Goal: Communication & Community: Answer question/provide support

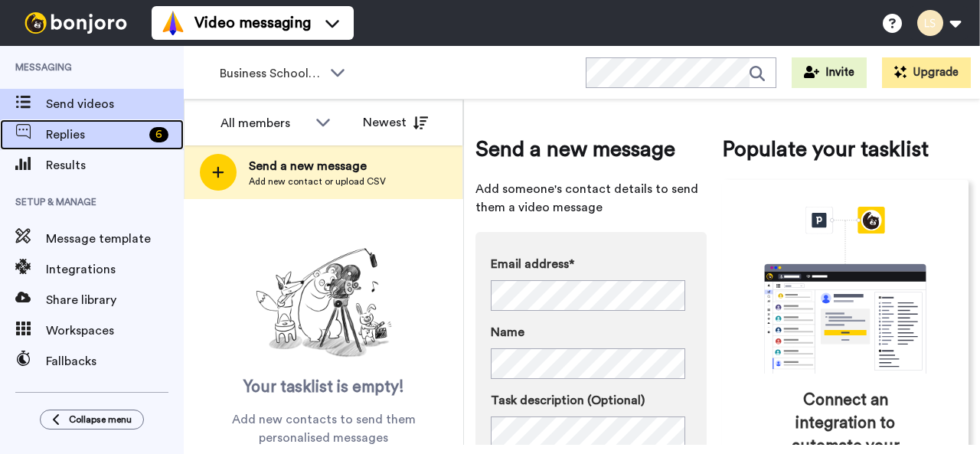
click at [119, 128] on span "Replies" at bounding box center [94, 135] width 97 height 18
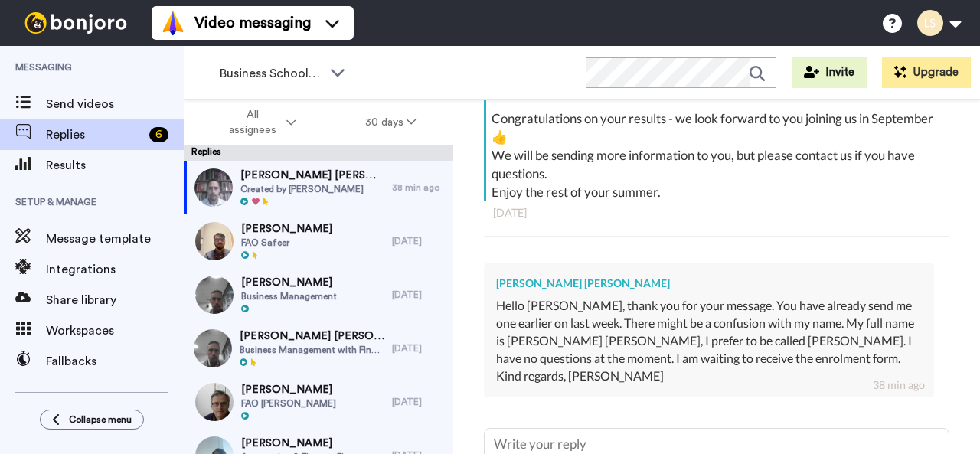
scroll to position [354, 0]
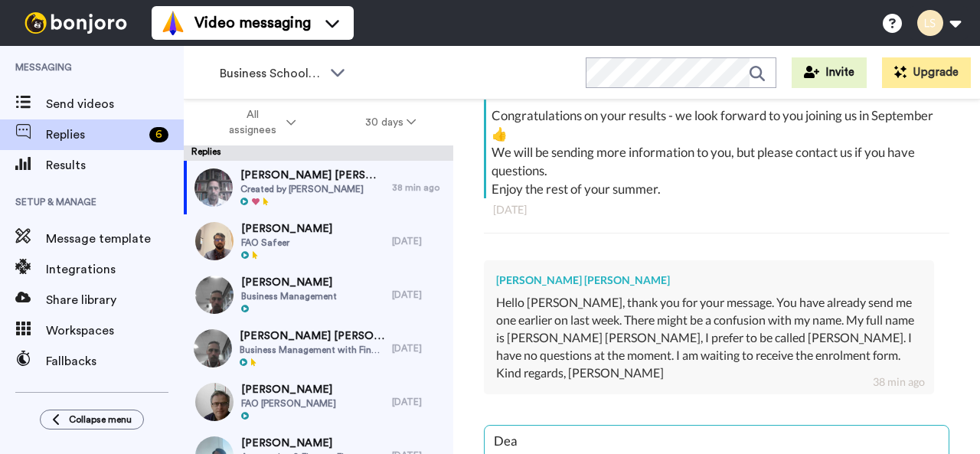
type textarea "Dear"
type textarea "x"
type textarea "Dear"
type textarea "x"
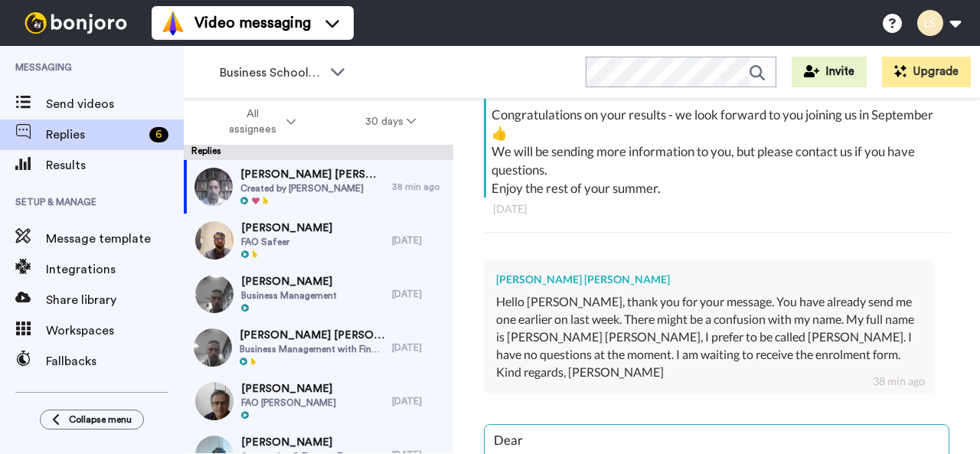
type textarea "Dear C"
type textarea "x"
type textarea "Dear Cl"
type textarea "x"
type textarea "Dear Cla"
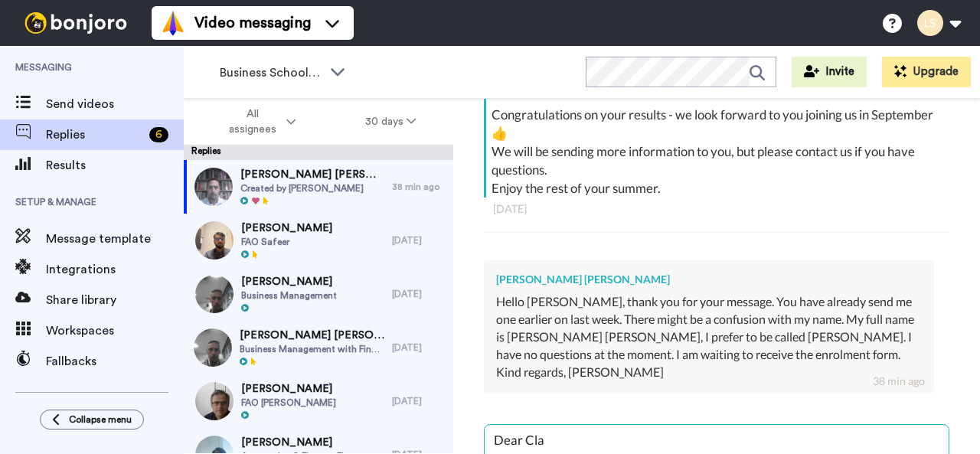
type textarea "x"
type textarea "Dear Clau"
type textarea "x"
type textarea "Dear [PERSON_NAME]"
type textarea "x"
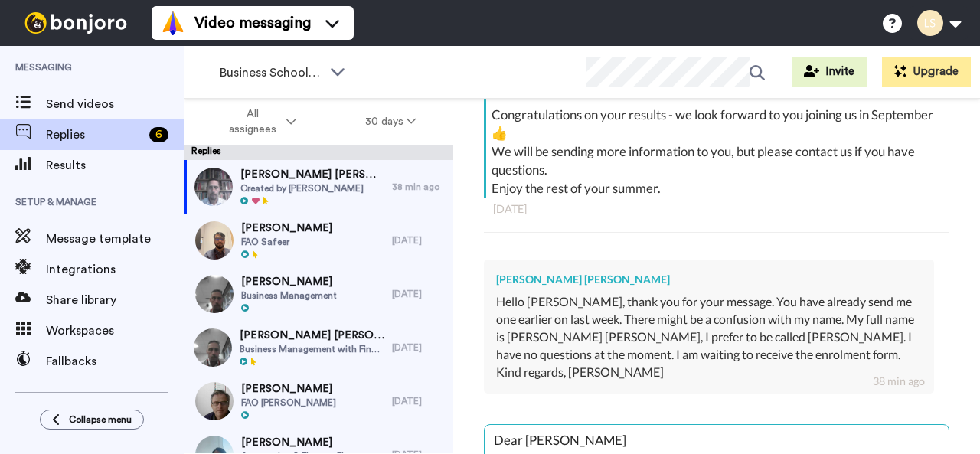
type textarea "Dear [PERSON_NAME]"
type textarea "x"
type textarea "Dear [PERSON_NAME],u"
type textarea "x"
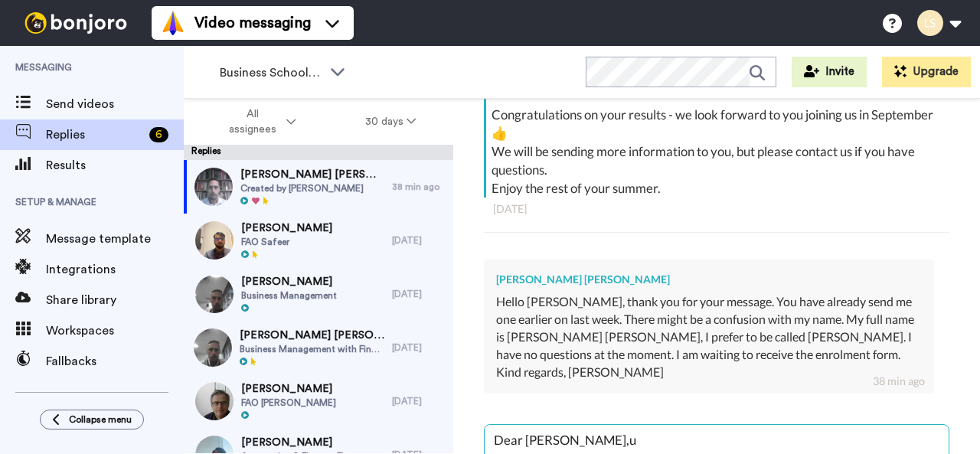
type textarea "Dear [PERSON_NAME], u"
type textarea "x"
type textarea "Dear [PERSON_NAME], mu"
type textarea "x"
type textarea "Dear [PERSON_NAME], myu"
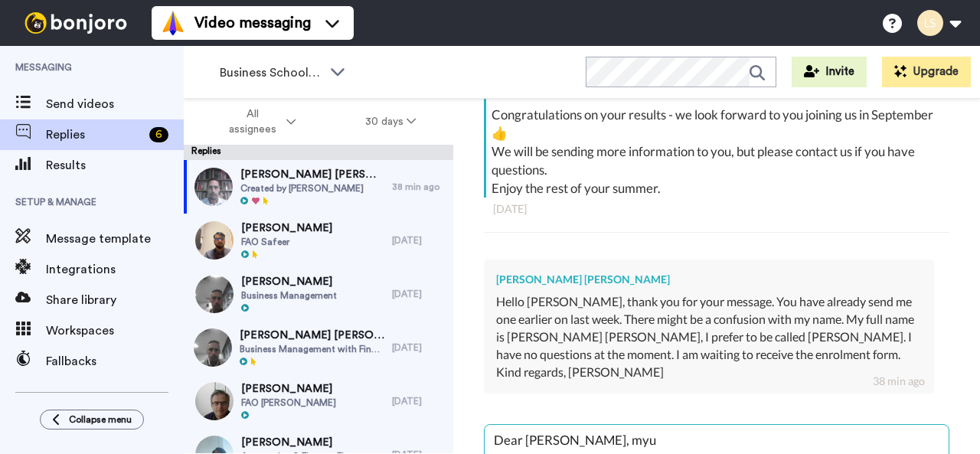
type textarea "x"
type textarea "Dear [PERSON_NAME], my u"
type textarea "x"
type textarea "Dear [PERSON_NAME], my apu"
type textarea "x"
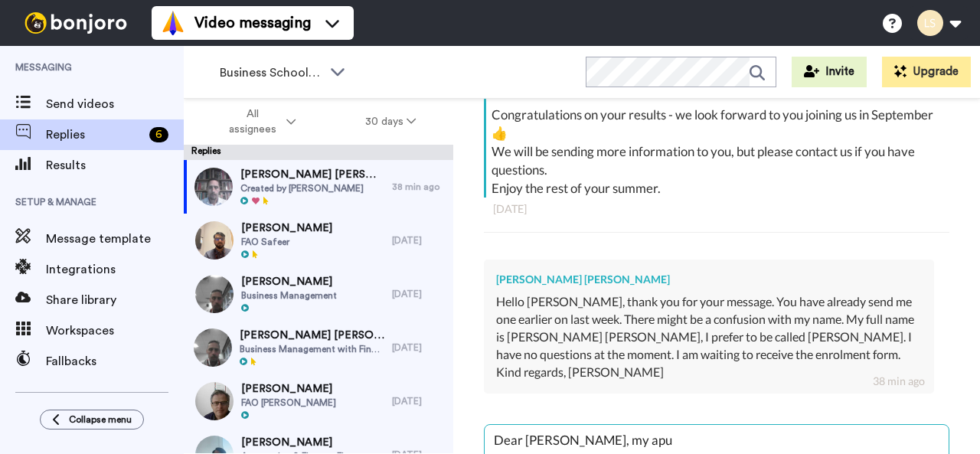
type textarea "Dear [PERSON_NAME], my apou"
type textarea "x"
type textarea "Dear [PERSON_NAME], my apolu"
type textarea "x"
type textarea "Dear [PERSON_NAME], my apolou"
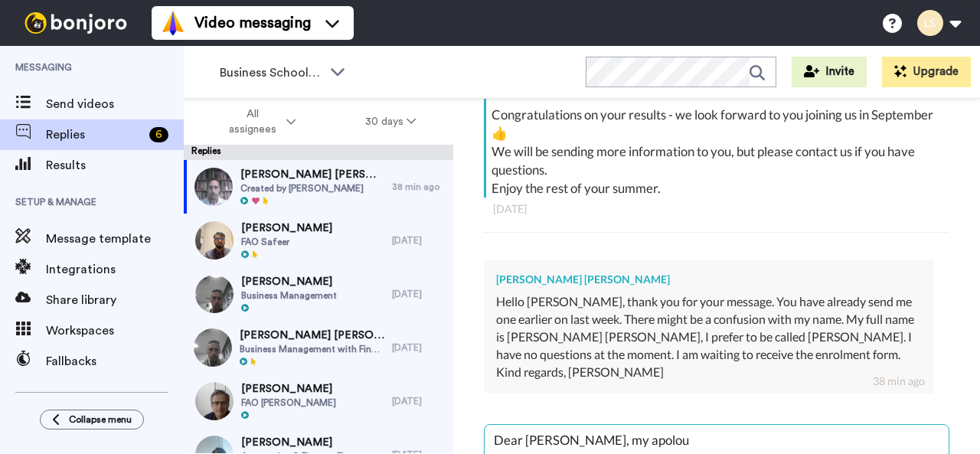
type textarea "x"
type textarea "Dear [PERSON_NAME], my apologieu"
type textarea "x"
type textarea "Dear [PERSON_NAME], my apologiesu"
type textarea "x"
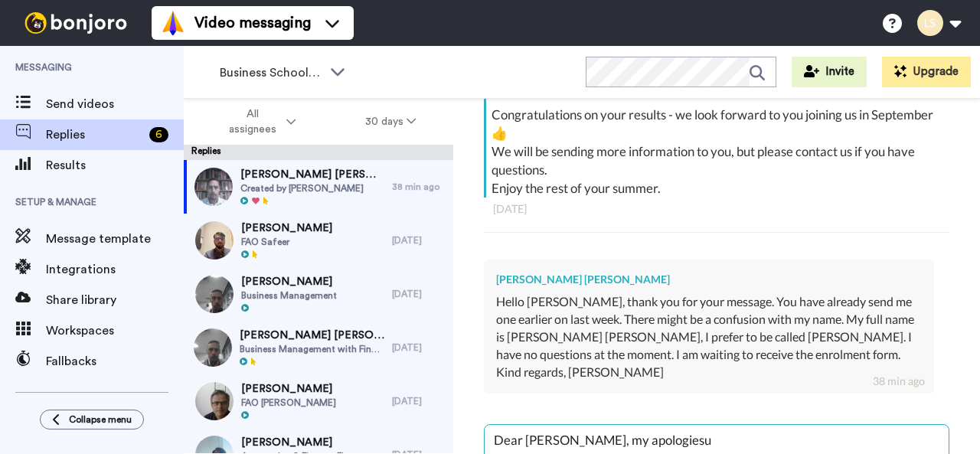
type textarea "Dear [PERSON_NAME] , my apologiesu"
type textarea "x"
type textarea "Dear [PERSON_NAME] , my apologies"
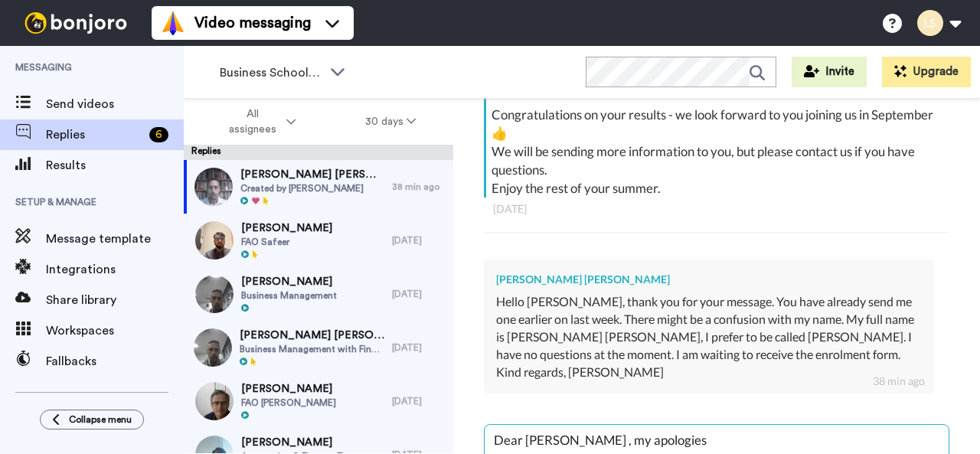
type textarea "x"
type textarea "Dear [PERSON_NAME] , my apologies!"
type textarea "x"
type textarea "Dear [PERSON_NAME] , my apologies!"
type textarea "x"
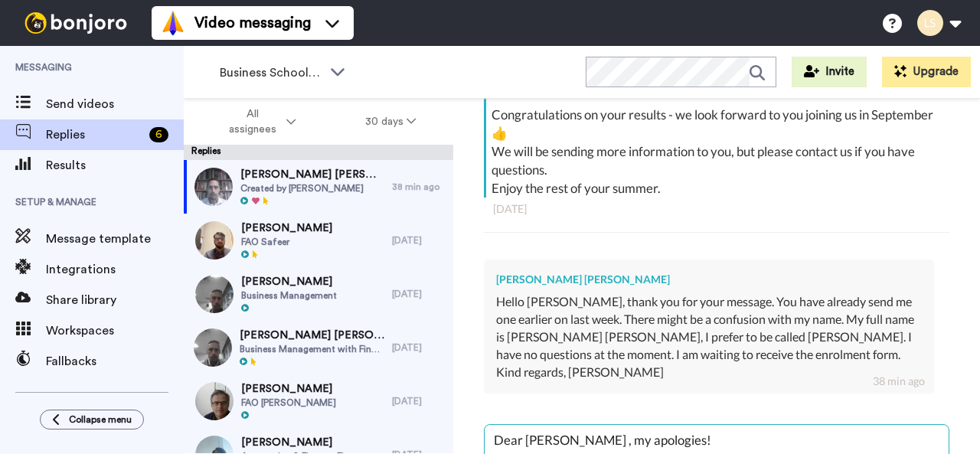
type textarea "Dear [PERSON_NAME] , my apologies! I"
type textarea "x"
type textarea "Dear [PERSON_NAME] , my apologies! I"
type textarea "x"
type textarea "Dear [PERSON_NAME] , my apologies! I m"
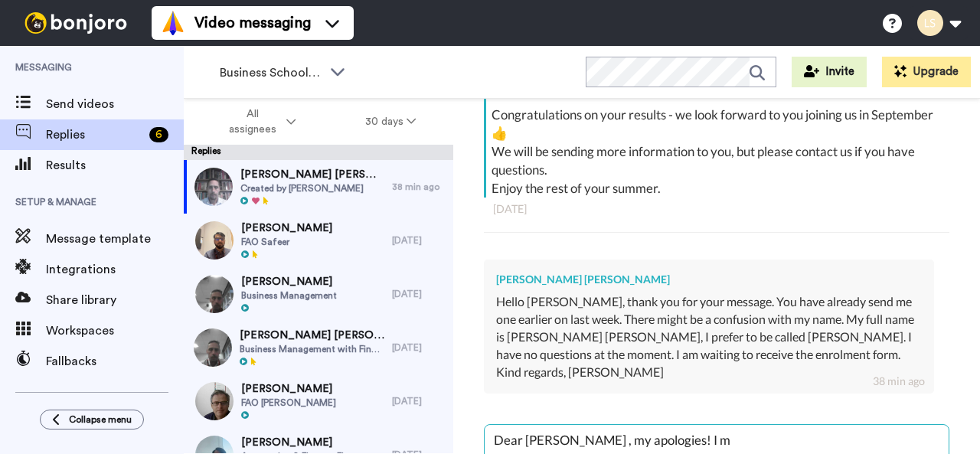
type textarea "x"
type textarea "Dear [PERSON_NAME] , my apologies! I ma"
type textarea "x"
type textarea "Dear [PERSON_NAME] , my apologies! I may"
type textarea "x"
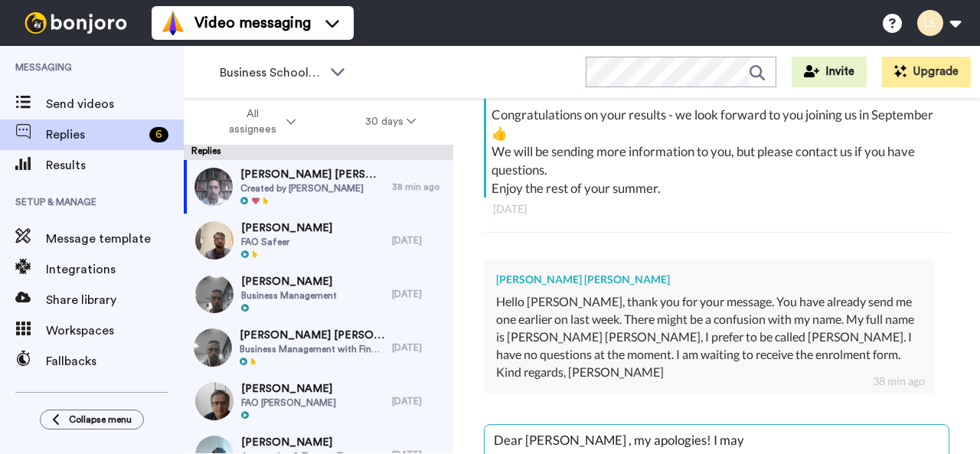
type textarea "Dear [PERSON_NAME] , my apologies! I may"
type textarea "x"
type textarea "Dear [PERSON_NAME] , my apologies! I may h"
type textarea "x"
type textarea "Dear [PERSON_NAME] , my apologies! I may ha"
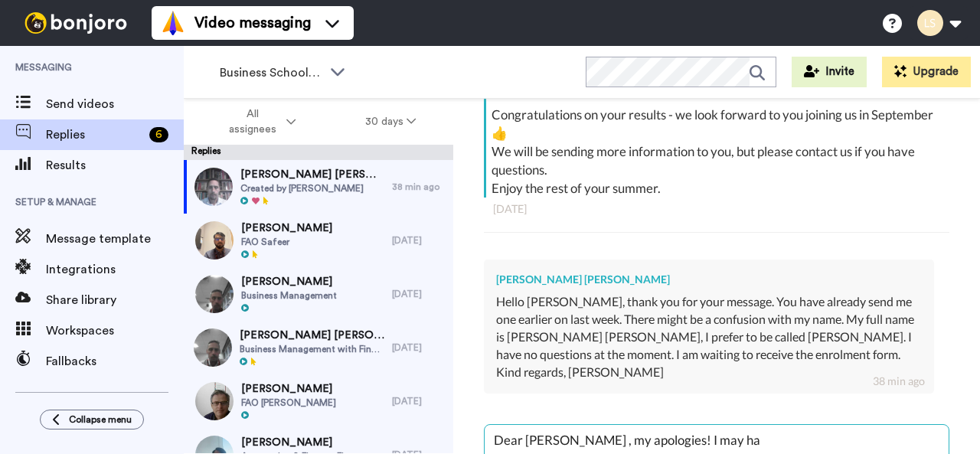
type textarea "x"
type textarea "Dear [PERSON_NAME] , my apologies! I may hav"
type textarea "x"
type textarea "Dear [PERSON_NAME] , my apologies! I may have"
type textarea "x"
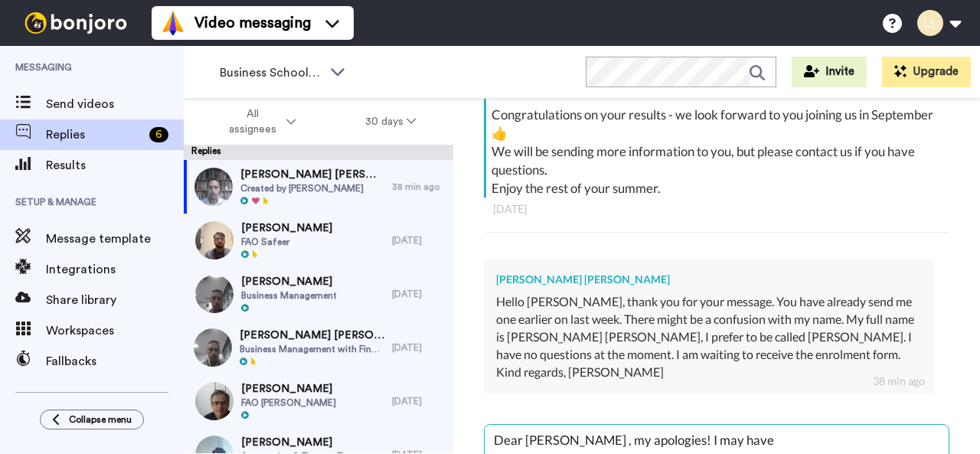
type textarea "Dear [PERSON_NAME] , my apologies! I may have g"
type textarea "x"
type textarea "Dear [PERSON_NAME] , my apologies! I may have go"
type textarea "x"
type textarea "Dear [PERSON_NAME] , my apologies! I may have got"
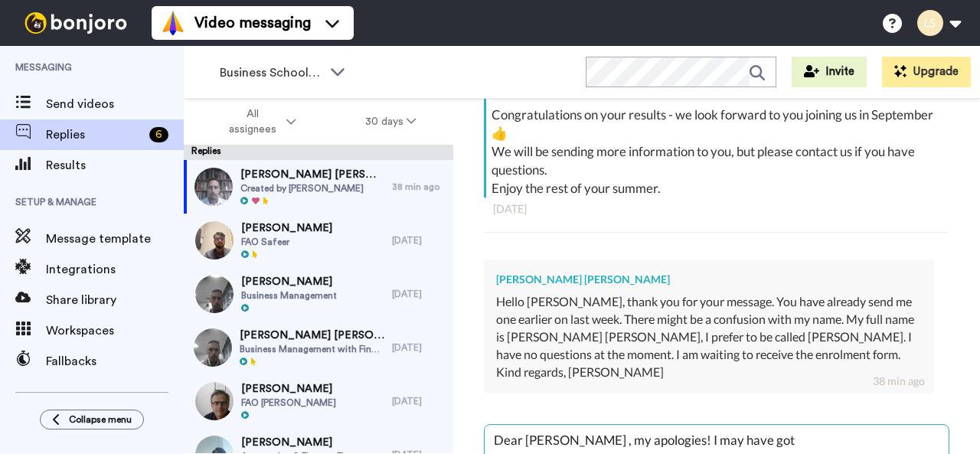
type textarea "x"
type textarea "Dear [PERSON_NAME] , my apologies! I may have [DEMOGRAPHIC_DATA]"
type textarea "x"
type textarea "Dear [PERSON_NAME] , my apologies! I may have [PERSON_NAME]"
type textarea "x"
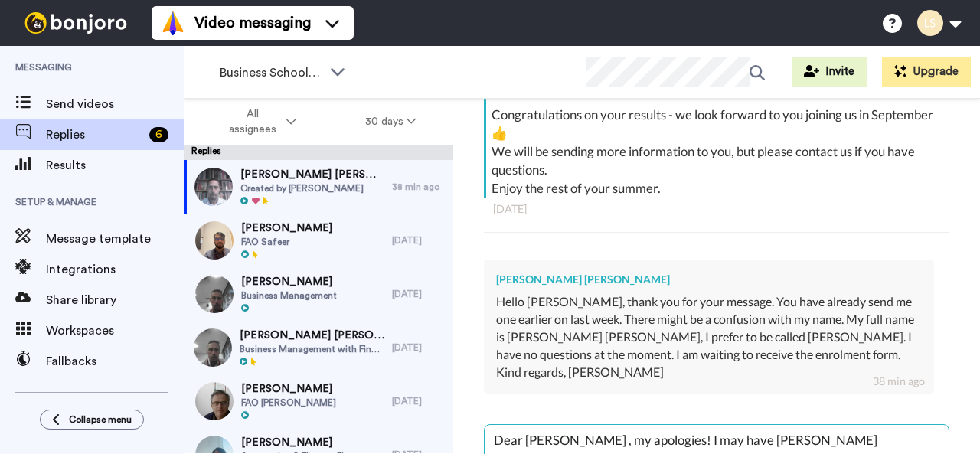
type textarea "Dear [PERSON_NAME] , my apologies! I may have gotten"
type textarea "x"
type textarea "Dear [PERSON_NAME] , my apologies! I may have gotten"
type textarea "x"
type textarea "Dear [PERSON_NAME] , my apologies! I may have gotten a"
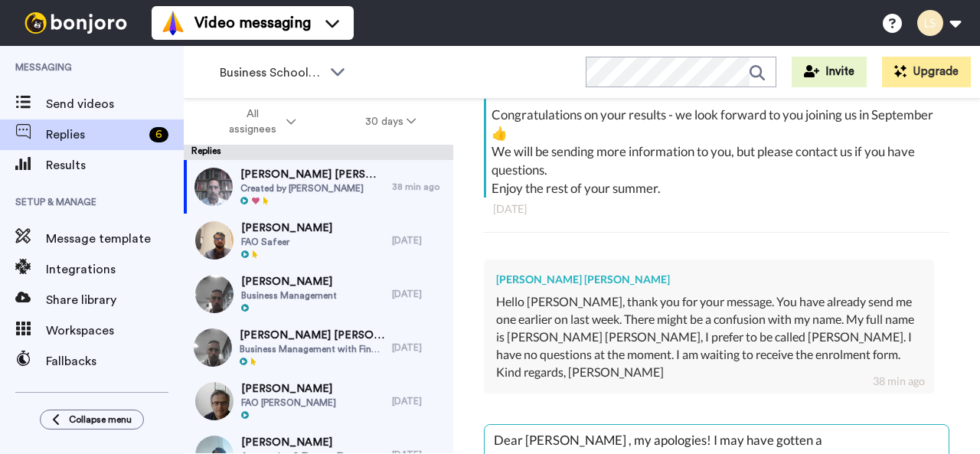
type textarea "x"
type textarea "Dear [PERSON_NAME] , my apologies! I may have gotten a"
type textarea "x"
type textarea "Dear [PERSON_NAME] , my apologies! I may have gotten a l"
type textarea "x"
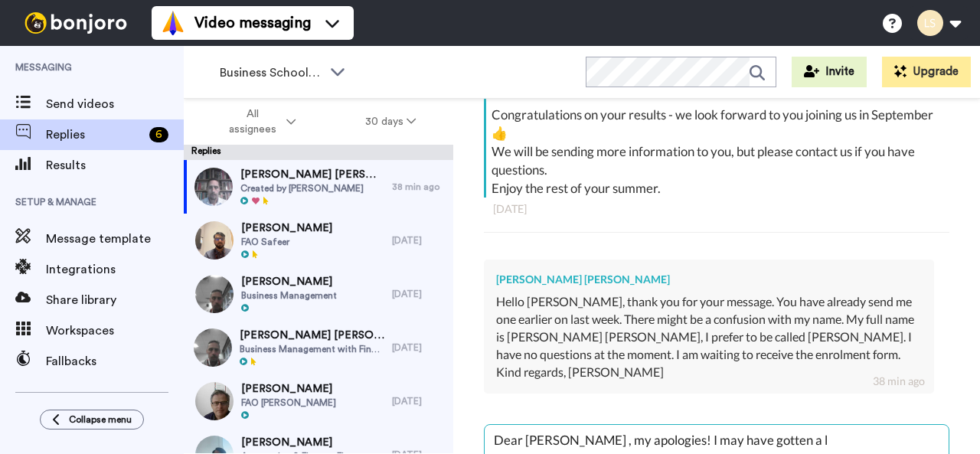
type textarea "Dear [PERSON_NAME] , my apologies! I may have gotten a li"
type textarea "x"
type textarea "Dear [PERSON_NAME] , my apologies! I may have gotten a lit"
type textarea "x"
type textarea "Dear [PERSON_NAME] , my apologies! I may have gotten a litt"
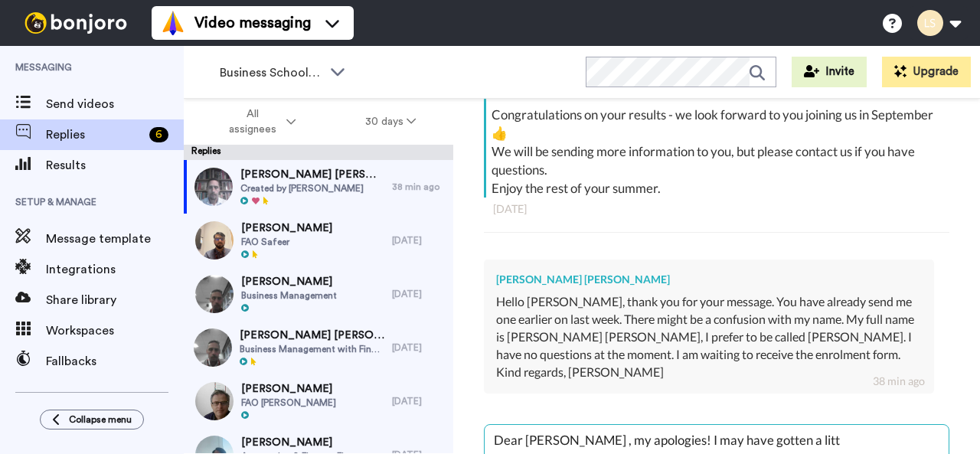
type textarea "x"
type textarea "Dear [PERSON_NAME] , my apologies! I may have gotten a littl"
type textarea "x"
type textarea "Dear [PERSON_NAME] , my apologies! I may have gotten a little"
type textarea "x"
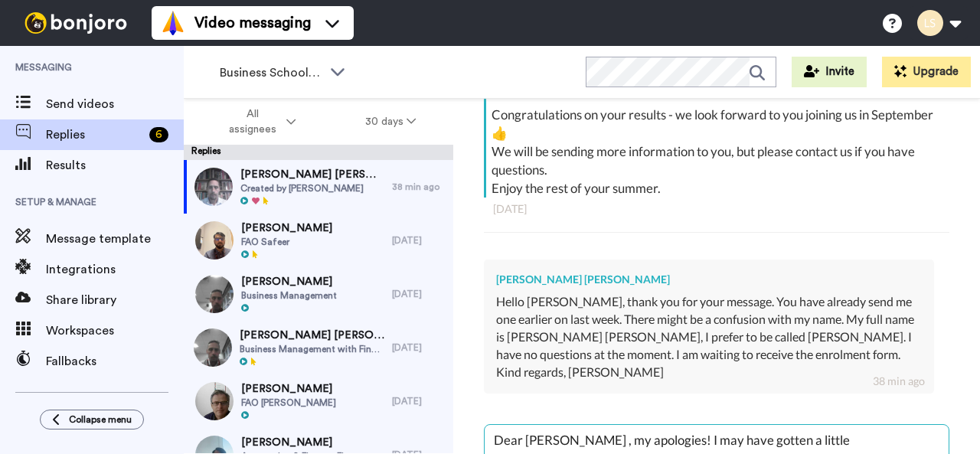
type textarea "Dear [PERSON_NAME] , my apologies! I may have gotten a little"
type textarea "x"
type textarea "Dear [PERSON_NAME] , my apologies! I may have gotten a little b"
type textarea "x"
type textarea "Dear [PERSON_NAME] , my apologies! I may have gotten a little bi"
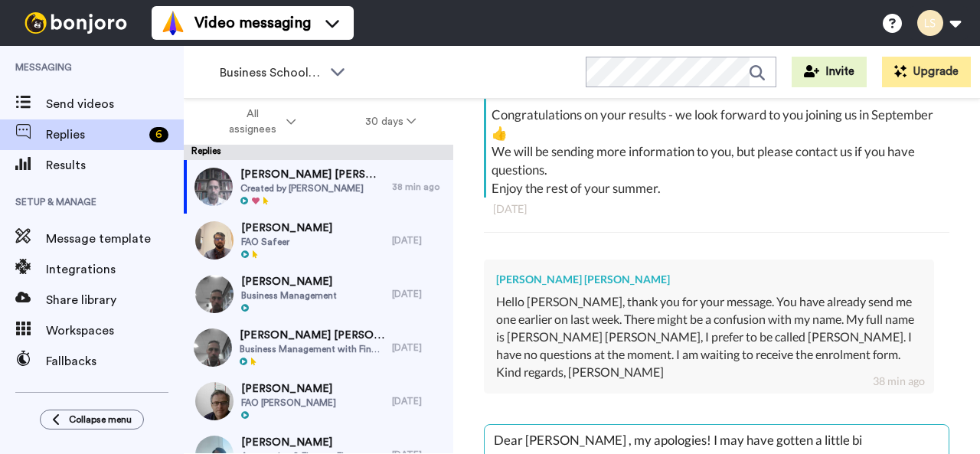
type textarea "x"
type textarea "Dear [PERSON_NAME] , my apologies! I may have gotten a little bit"
type textarea "x"
type textarea "Dear [PERSON_NAME] , my apologies! I may have gotten a little bit"
type textarea "x"
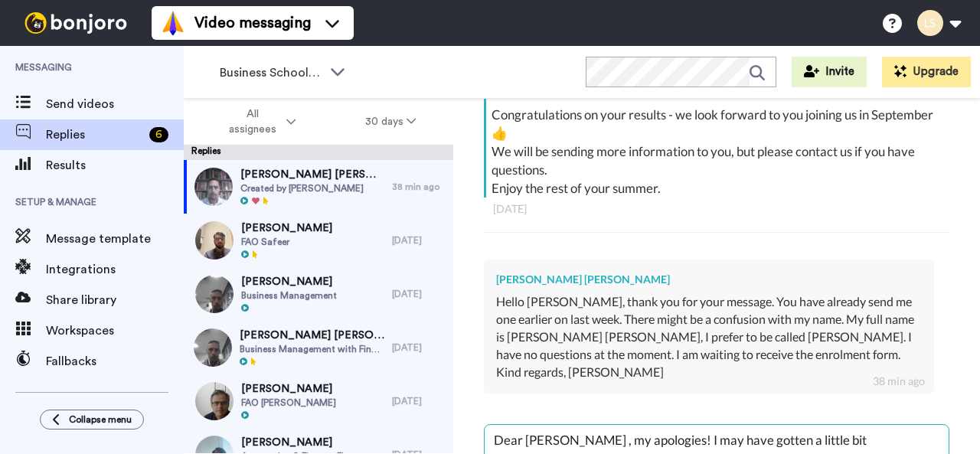
type textarea "Dear [PERSON_NAME] , my apologies! I may have gotten a little bit k"
type textarea "x"
type textarea "Dear [PERSON_NAME] , my apologies! I may have gotten a little bit ke"
type textarea "x"
type textarea "Dear [PERSON_NAME] , my apologies! I may have gotten a little bit kee"
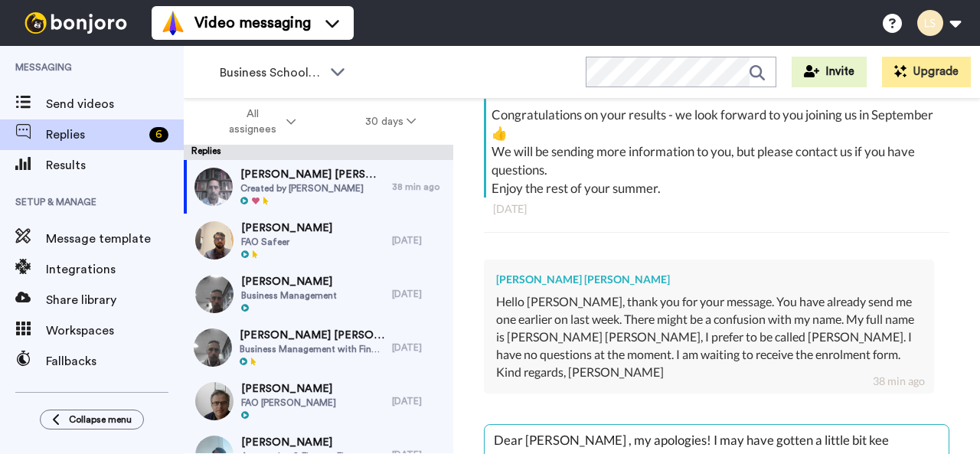
type textarea "x"
type textarea "Dear [PERSON_NAME] , my apologies! I may have gotten a little bit keen"
type textarea "x"
type textarea "Dear [PERSON_NAME] , my apologies! I may have gotten a little bit keen"
type textarea "x"
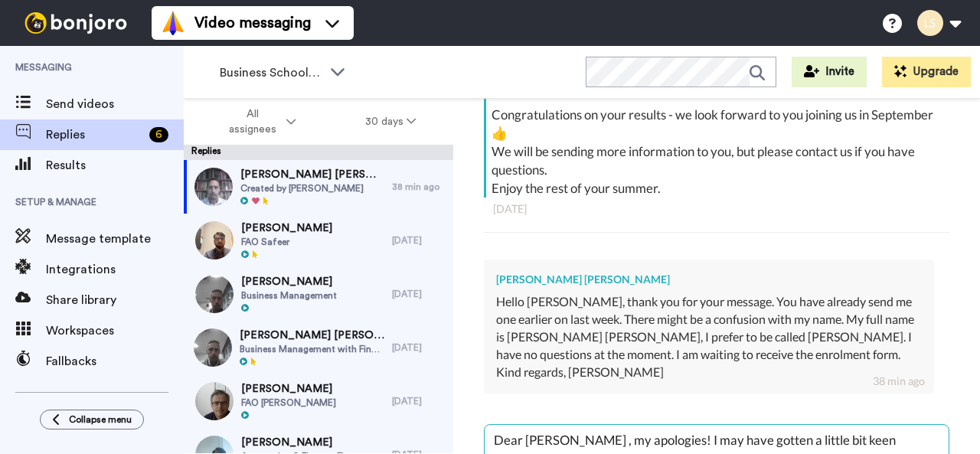
type textarea "Dear [PERSON_NAME] , my apologies! I may have gotten a little bit keen w"
type textarea "x"
type textarea "Dear [PERSON_NAME] , my apologies! I may have gotten a little bit keen wi"
type textarea "x"
type textarea "Dear [PERSON_NAME] , my apologies! I may have gotten a little bit keen with"
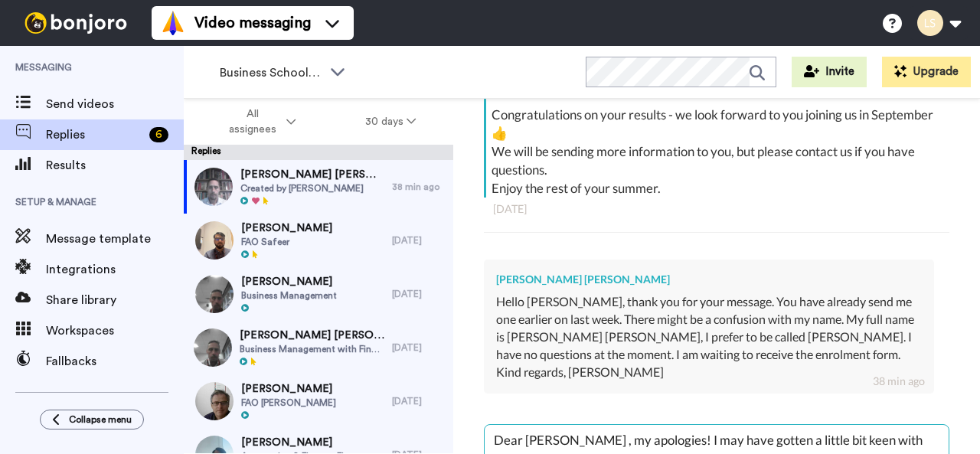
type textarea "x"
type textarea "Dear [PERSON_NAME] , my apologies! I may have gotten a little bit keen with"
type textarea "x"
type textarea "Dear [PERSON_NAME] , my apologies! I may have gotten a little bit keen with m"
type textarea "x"
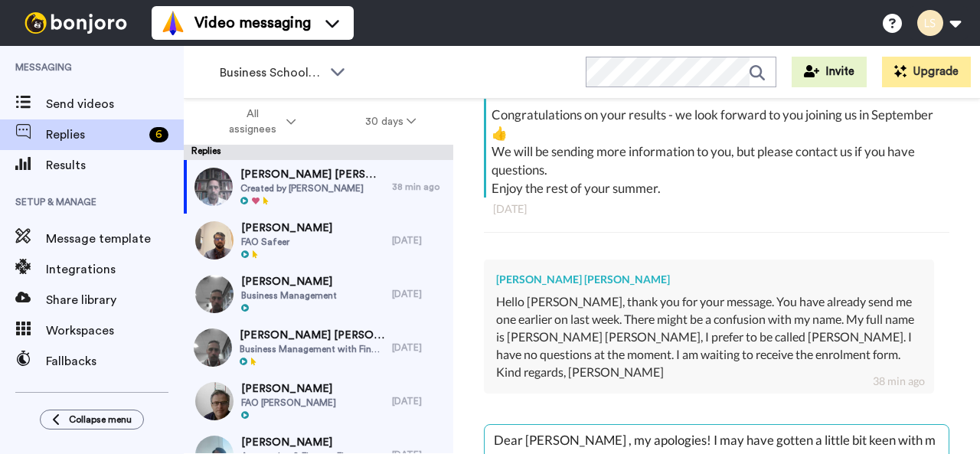
type textarea "Dear [PERSON_NAME] , my apologies! I may have gotten a little bit keen with my"
type textarea "x"
type textarea "Dear [PERSON_NAME] , my apologies! I may have gotten a little bit keen with my"
type textarea "x"
type textarea "Dear [PERSON_NAME] , my apologies! I may have gotten a little bit keen with my m"
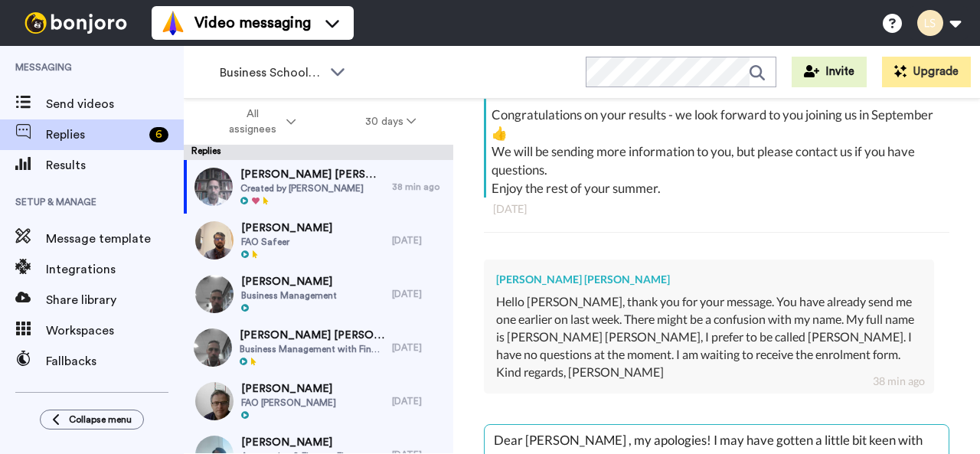
type textarea "x"
type textarea "Dear [PERSON_NAME] , my apologies! I may have gotten a little bit keen with my …"
type textarea "x"
type textarea "Dear [PERSON_NAME] , my apologies! I may have gotten a little bit keen with my …"
type textarea "x"
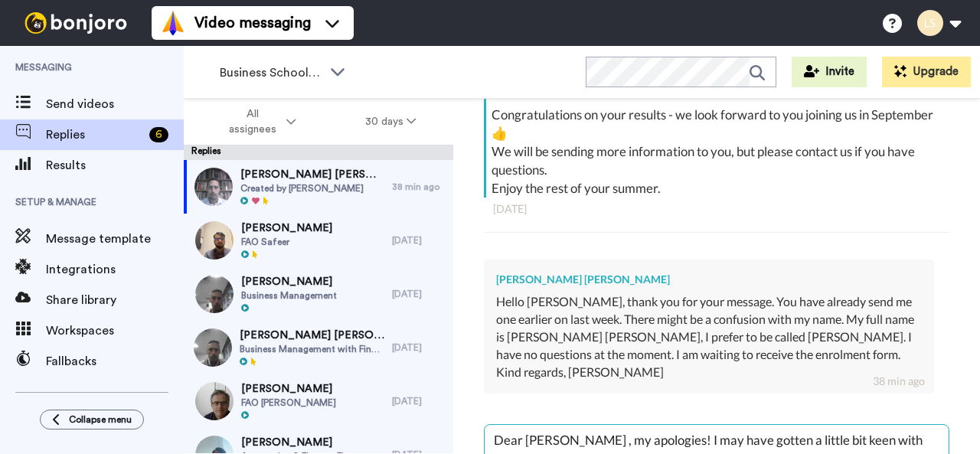
type textarea "Dear [PERSON_NAME] , my apologies! I may have gotten a little bit keen with my …"
type textarea "x"
type textarea "Dear [PERSON_NAME] , my apologies! I may have gotten a little bit keen with my …"
type textarea "x"
type textarea "Dear [PERSON_NAME] , my apologies! I may have gotten a little bit keen with my …"
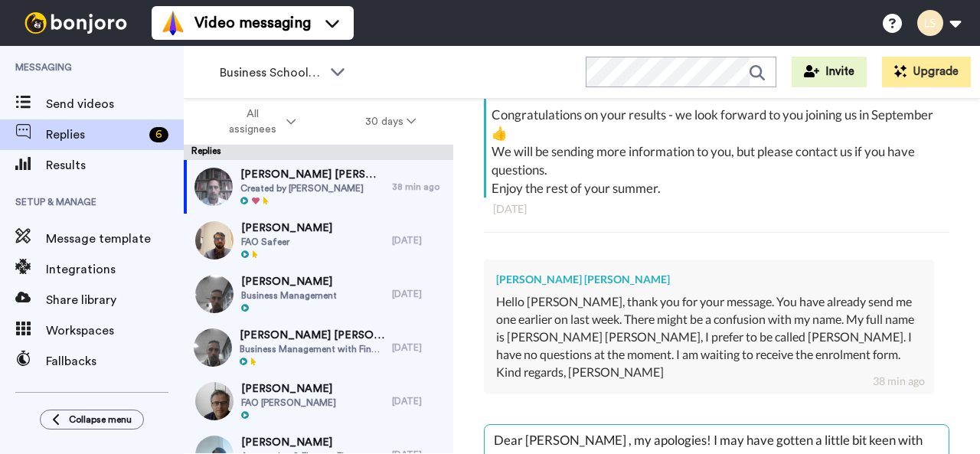
scroll to position [18, 0]
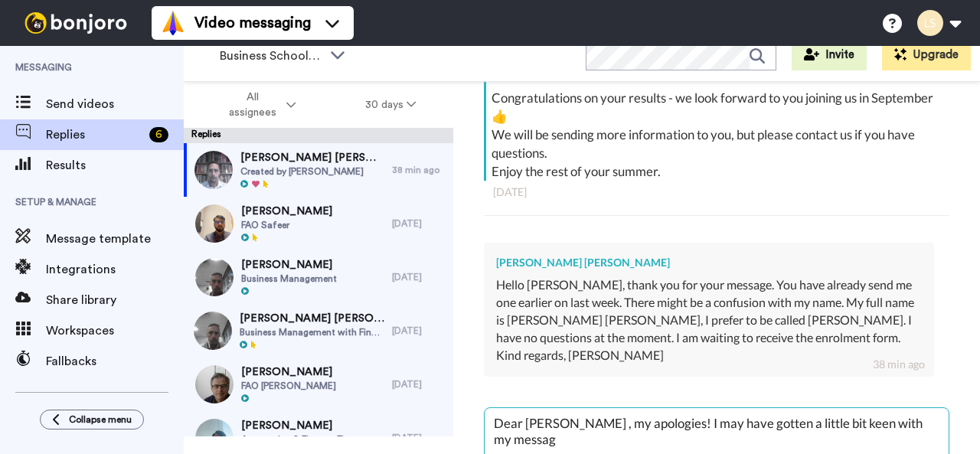
type textarea "x"
type textarea "Dear [PERSON_NAME] , my apologies! I may have gotten a little bit keen with my …"
type textarea "x"
type textarea "Dear [PERSON_NAME] , my apologies! I may have gotten a little bit keen with my …"
type textarea "x"
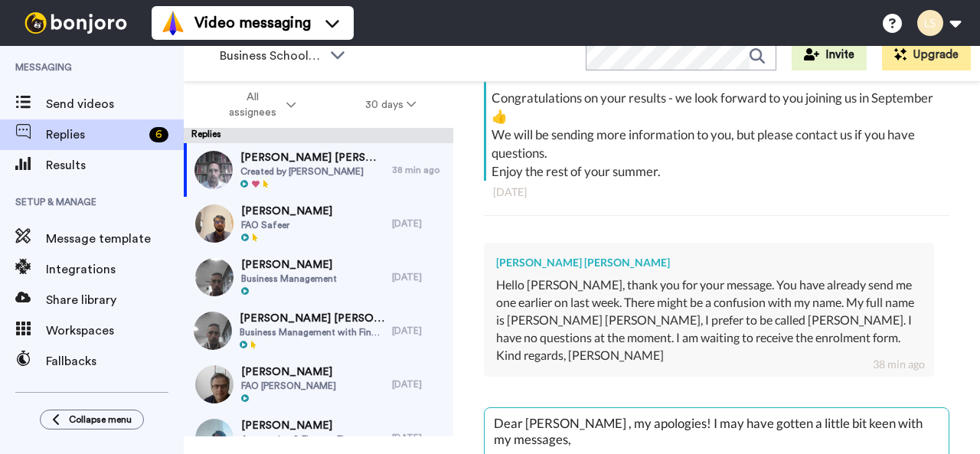
type textarea "Dear [PERSON_NAME] , my apologies! I may have gotten a little bit keen with my …"
type textarea "x"
type textarea "Dear [PERSON_NAME] , my apologies! I may have gotten a little bit keen with my …"
type textarea "x"
type textarea "Dear [PERSON_NAME] , my apologies! I may have gotten a little bit keen with my …"
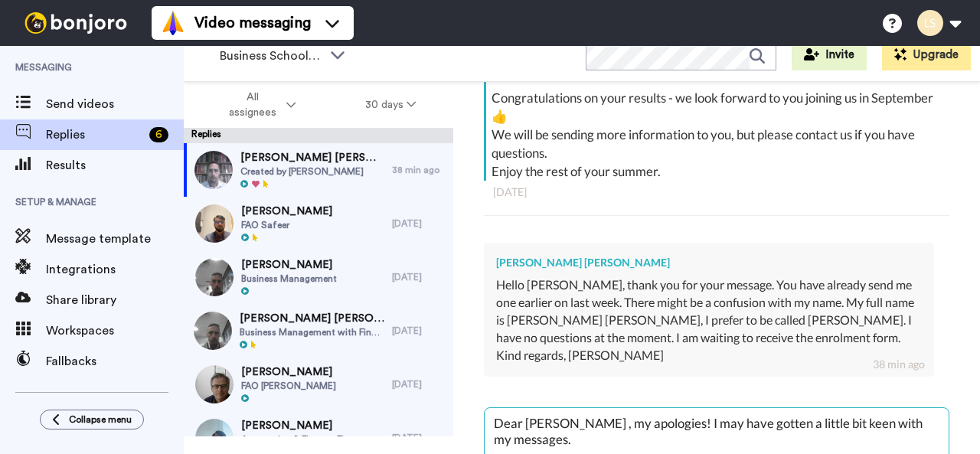
type textarea "x"
type textarea "Dear [PERSON_NAME] , my apologies! I may have gotten a little bit keen with my …"
type textarea "x"
type textarea "Dear [PERSON_NAME] , my apologies! I may have gotten a little bit keen with my …"
type textarea "x"
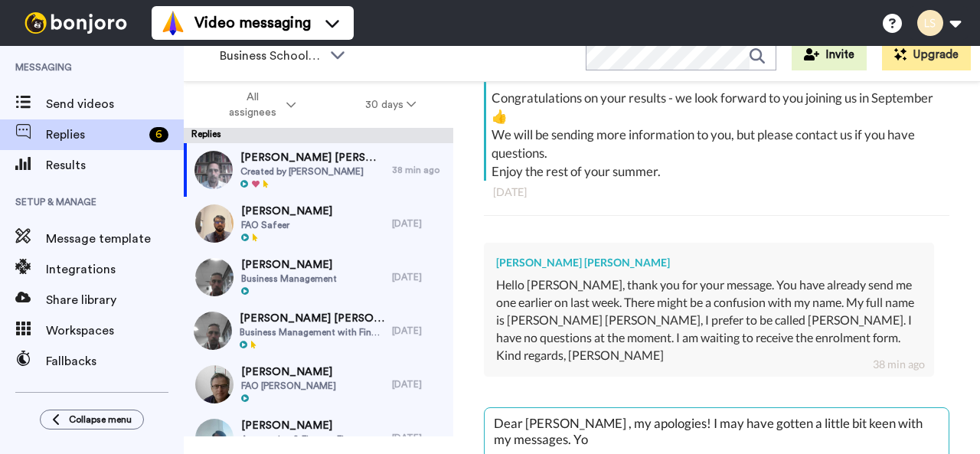
type textarea "Dear [PERSON_NAME] , my apologies! I may have gotten a little bit keen with my …"
type textarea "x"
type textarea "Dear [PERSON_NAME] , my apologies! I may have gotten a little bit keen with my …"
type textarea "x"
type textarea "Dear [PERSON_NAME] , my apologies! I may have gotten a little bit keen with my …"
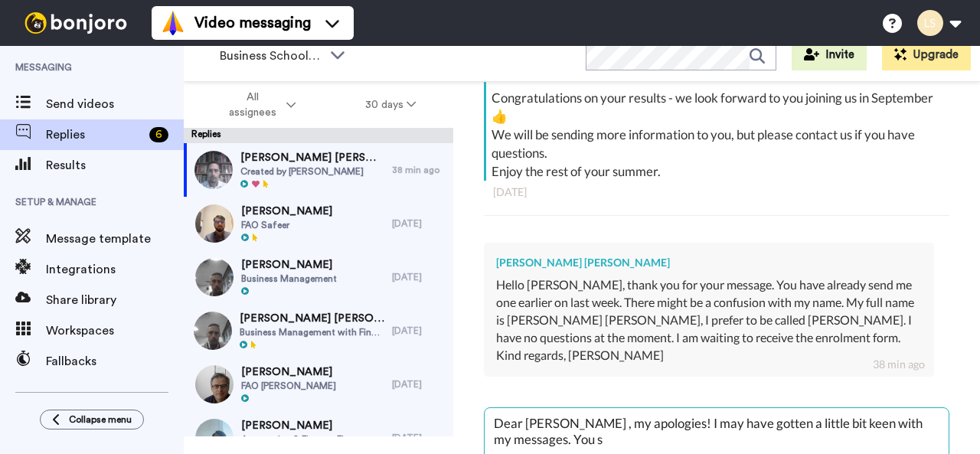
type textarea "x"
type textarea "Dear [PERSON_NAME] , my apologies! I may have gotten a little bit keen with my …"
type textarea "x"
type textarea "Dear [PERSON_NAME] , my apologies! I may have gotten a little bit keen with my …"
type textarea "x"
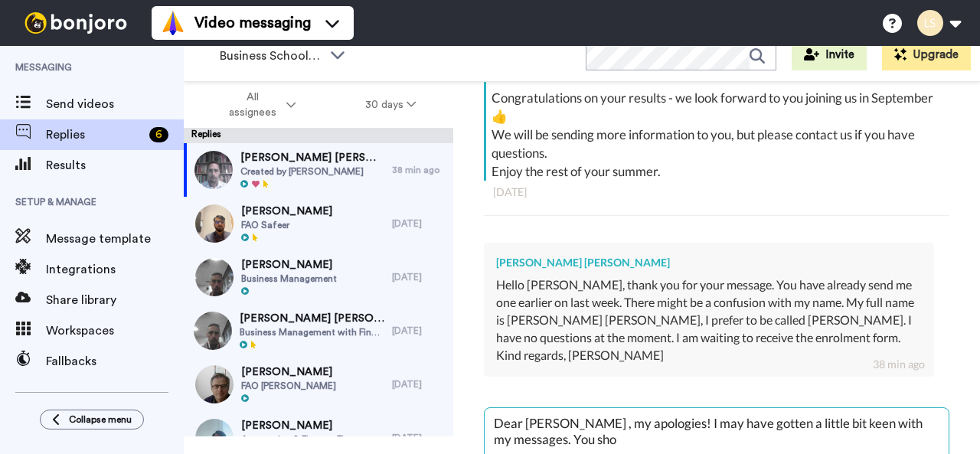
type textarea "Dear [PERSON_NAME] , my apologies! I may have gotten a little bit keen with my …"
type textarea "x"
type textarea "Dear [PERSON_NAME] , my apologies! I may have gotten a little bit keen with my …"
type textarea "x"
type textarea "Dear [PERSON_NAME] , my apologies! I may have gotten a little bit keen with my …"
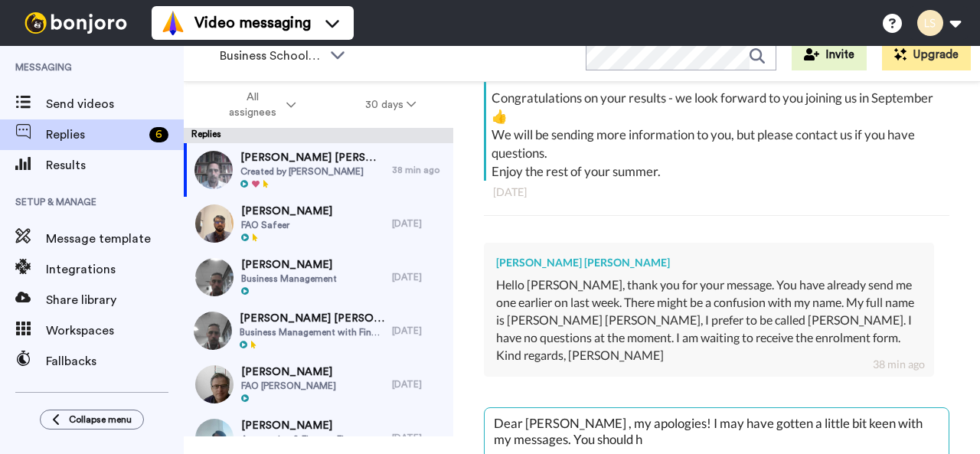
type textarea "x"
type textarea "Dear [PERSON_NAME] , my apologies! I may have gotten a little bit keen with my …"
type textarea "x"
type textarea "Dear [PERSON_NAME] , my apologies! I may have gotten a little bit keen with my …"
type textarea "x"
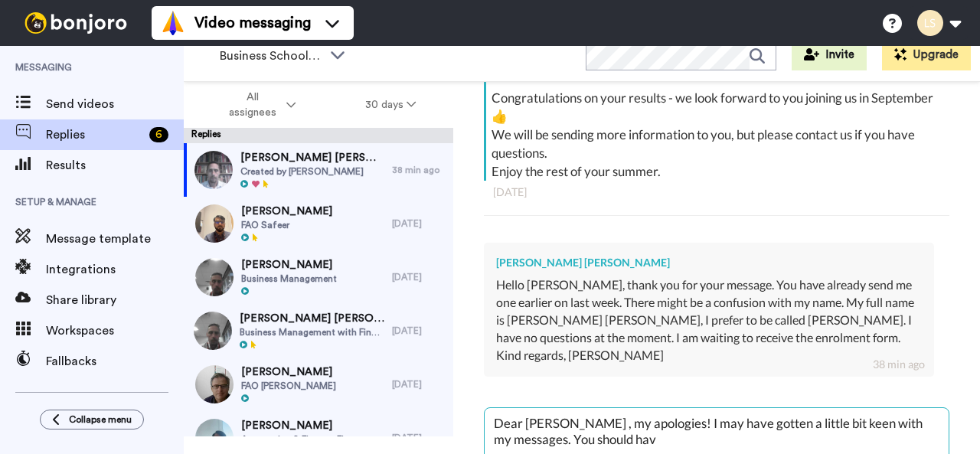
type textarea "Dear [PERSON_NAME] , my apologies! I may have gotten a little bit keen with my …"
type textarea "x"
type textarea "Dear [PERSON_NAME] , my apologies! I may have gotten a little bit keen with my …"
type textarea "x"
type textarea "Dear [PERSON_NAME] , my apologies! I may have gotten a little bit keen with my …"
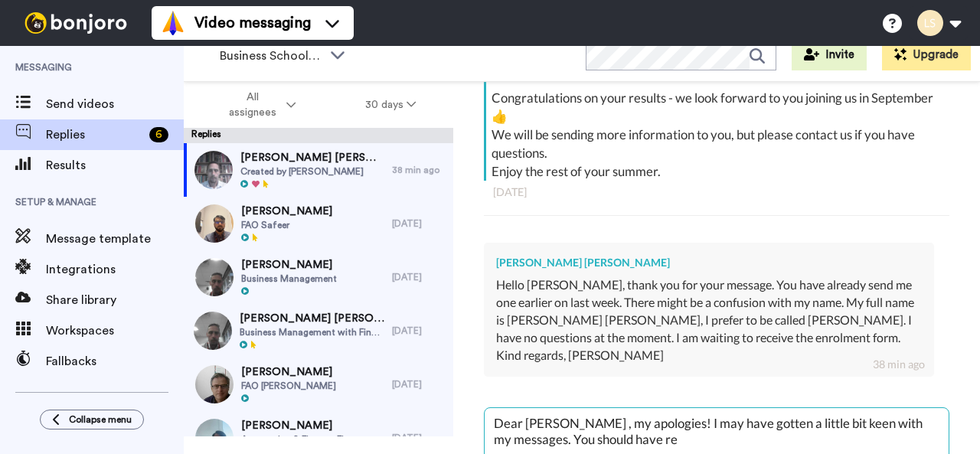
type textarea "x"
type textarea "Dear [PERSON_NAME] , my apologies! I may have gotten a little bit keen with my …"
type textarea "x"
type textarea "Dear [PERSON_NAME] , my apologies! I may have gotten a little bit keen with my …"
type textarea "x"
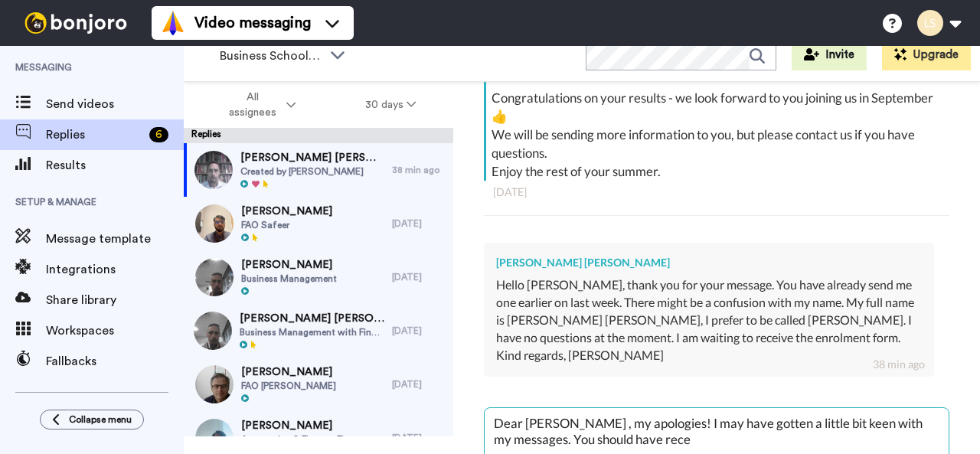
type textarea "Dear [PERSON_NAME] , my apologies! I may have gotten a little bit keen with my …"
type textarea "x"
type textarea "Dear [PERSON_NAME] , my apologies! I may have gotten a little bit keen with my …"
type textarea "x"
type textarea "Dear [PERSON_NAME] , my apologies! I may have gotten a little bit keen with my …"
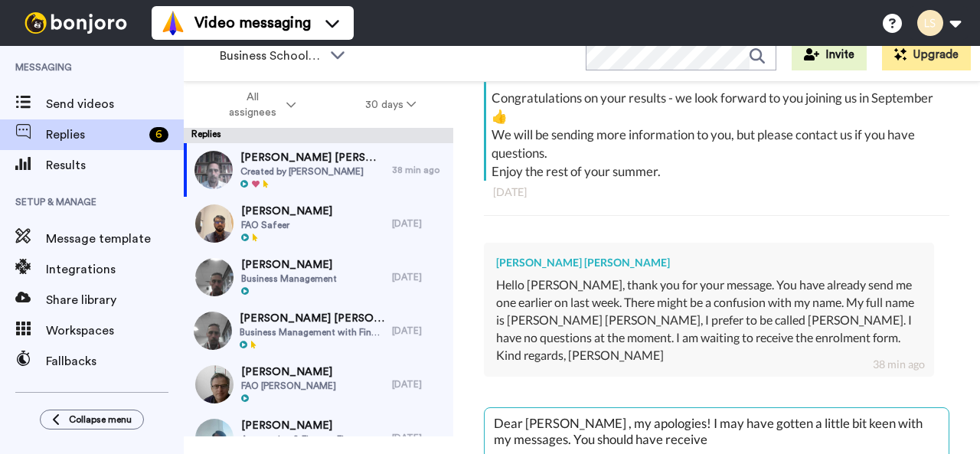
type textarea "x"
type textarea "Dear [PERSON_NAME] , my apologies! I may have gotten a little bit keen with my …"
type textarea "x"
type textarea "Dear [PERSON_NAME] , my apologies! I may have gotten a little bit keen with my …"
type textarea "x"
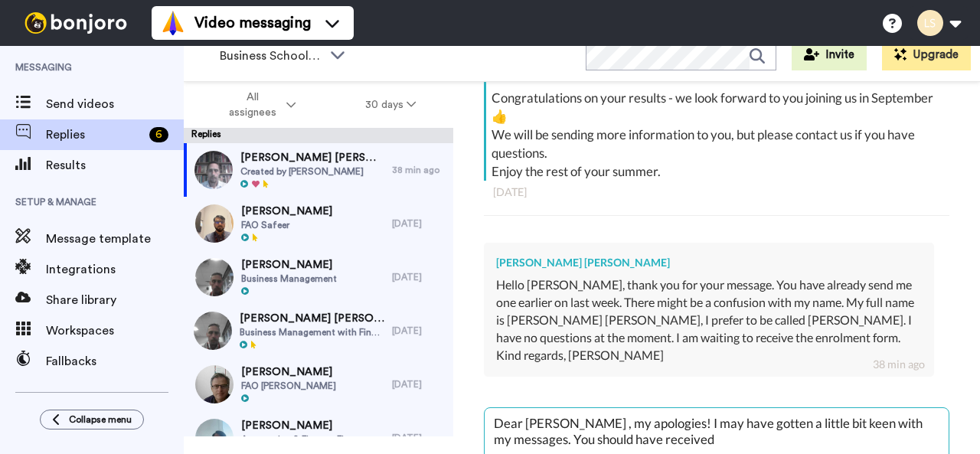
type textarea "Dear [PERSON_NAME] , my apologies! I may have gotten a little bit keen with my …"
type textarea "x"
type textarea "Dear [PERSON_NAME] , my apologies! I may have gotten a little bit keen with my …"
type textarea "x"
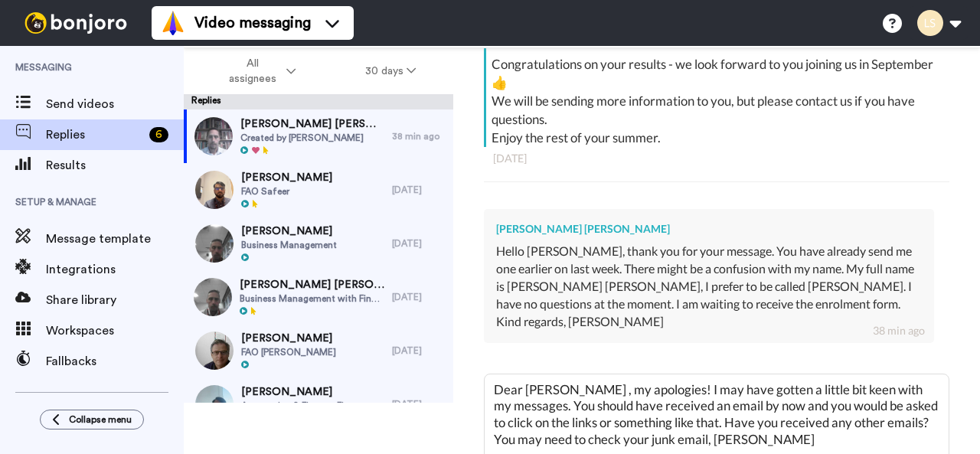
scroll to position [494, 0]
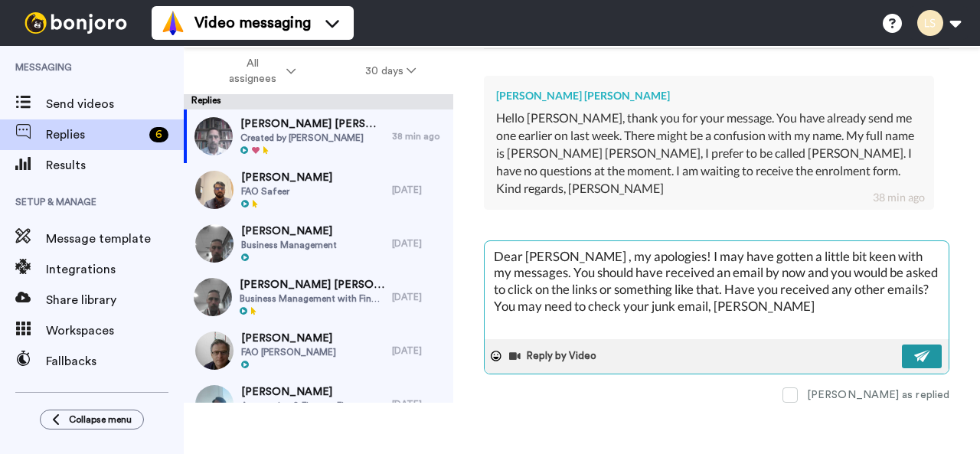
click at [914, 350] on img at bounding box center [922, 356] width 17 height 12
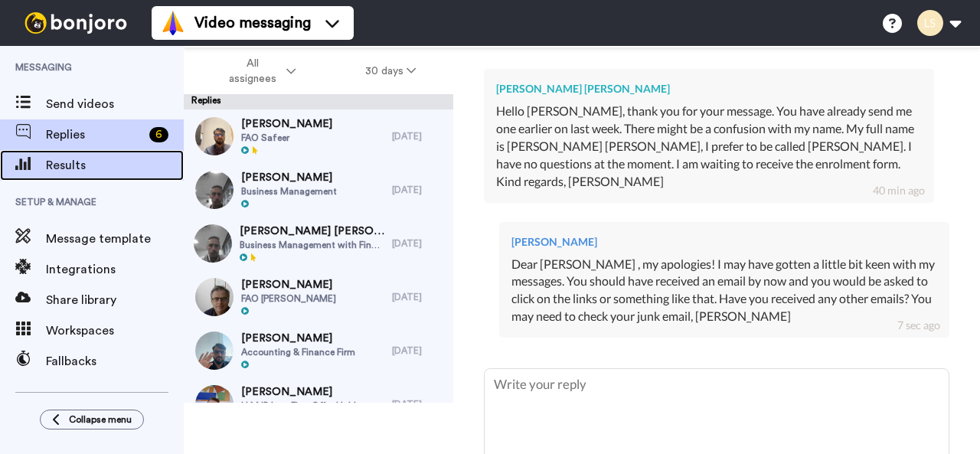
click at [84, 168] on span "Results" at bounding box center [115, 165] width 138 height 18
